Goal: Find specific page/section: Find specific page/section

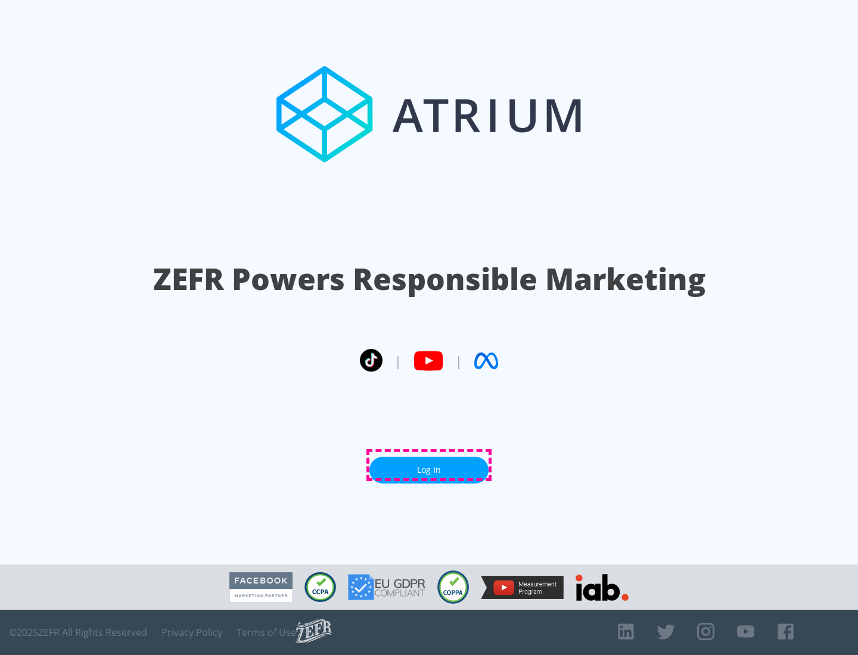
click at [429, 465] on link "Log In" at bounding box center [428, 470] width 119 height 27
